Goal: Transaction & Acquisition: Purchase product/service

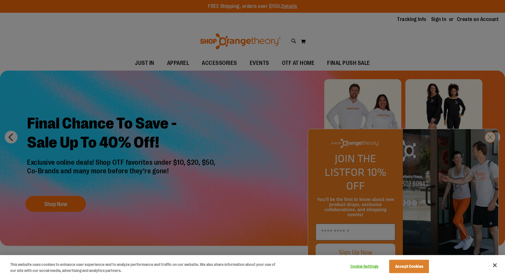
click at [485, 150] on div at bounding box center [252, 138] width 505 height 277
click at [491, 149] on div at bounding box center [252, 138] width 505 height 277
click at [419, 268] on button "Accept Cookies" at bounding box center [409, 266] width 40 height 13
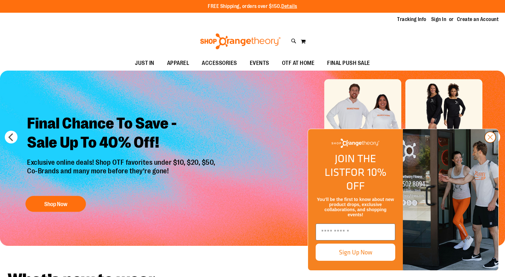
click at [493, 142] on circle "Close dialog" at bounding box center [490, 137] width 10 height 10
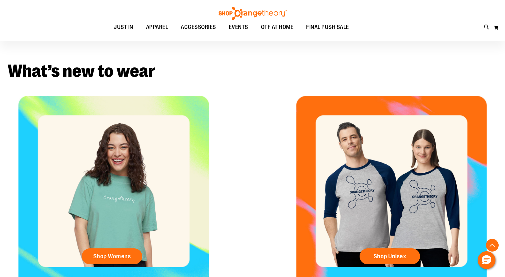
scroll to position [259, 0]
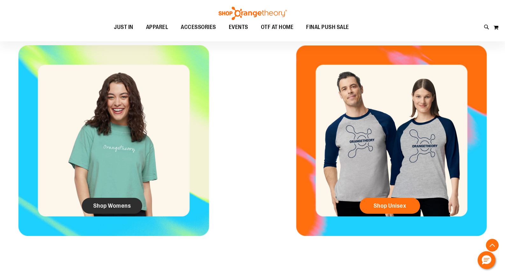
click at [123, 204] on span "Shop Womens" at bounding box center [112, 205] width 38 height 7
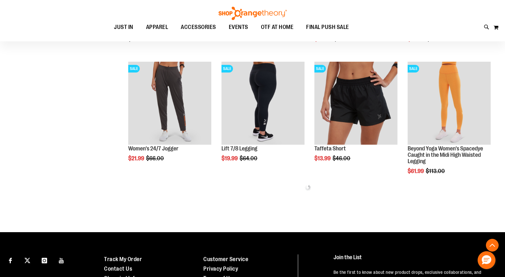
scroll to position [327, 0]
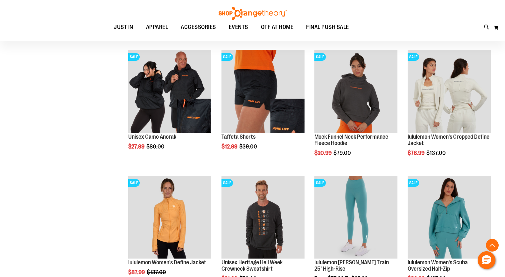
scroll to position [591, 0]
